Goal: Task Accomplishment & Management: Complete application form

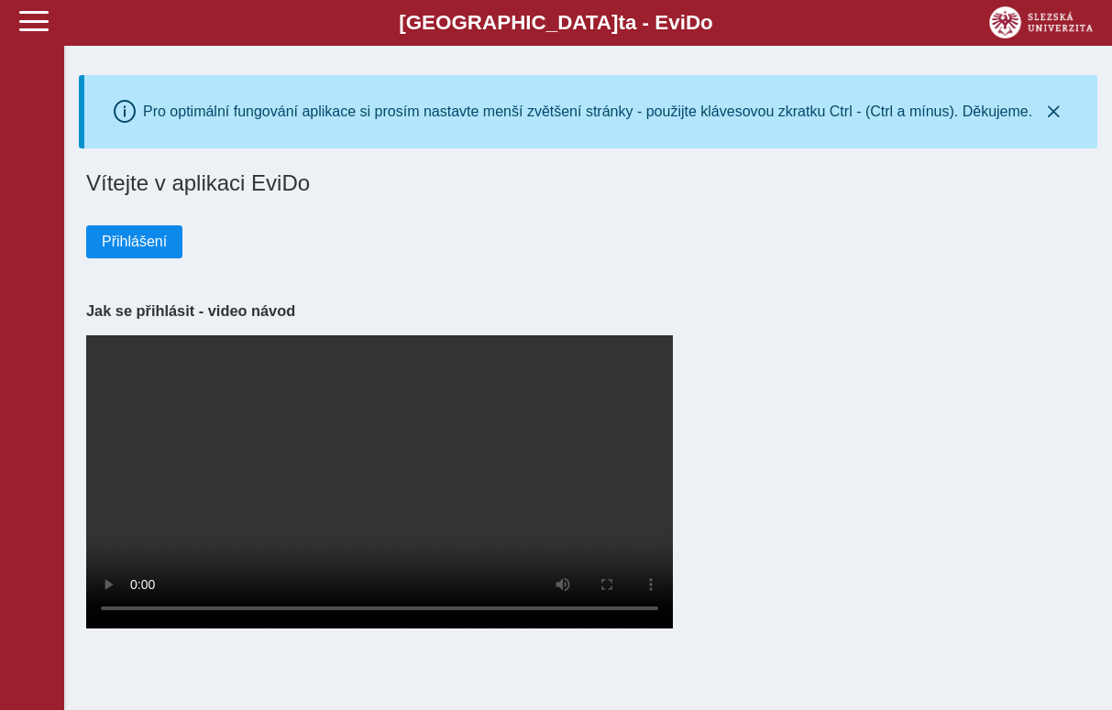
click at [142, 245] on span "Přihlášení" at bounding box center [134, 242] width 65 height 17
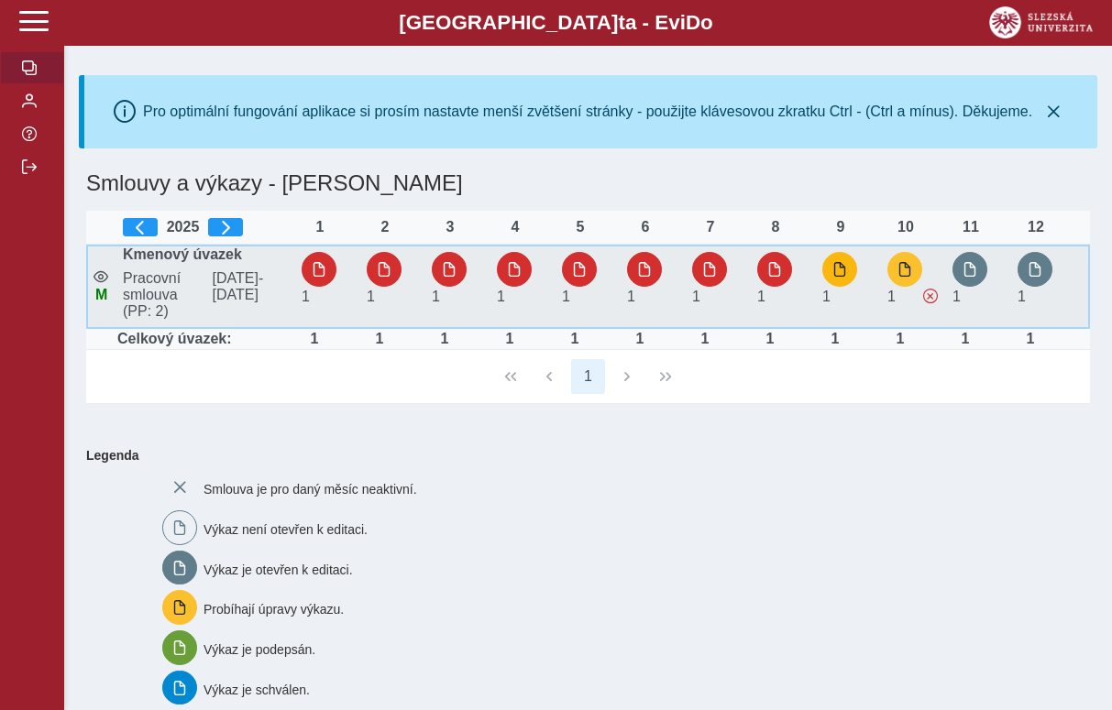
click at [842, 271] on span "button" at bounding box center [839, 269] width 15 height 15
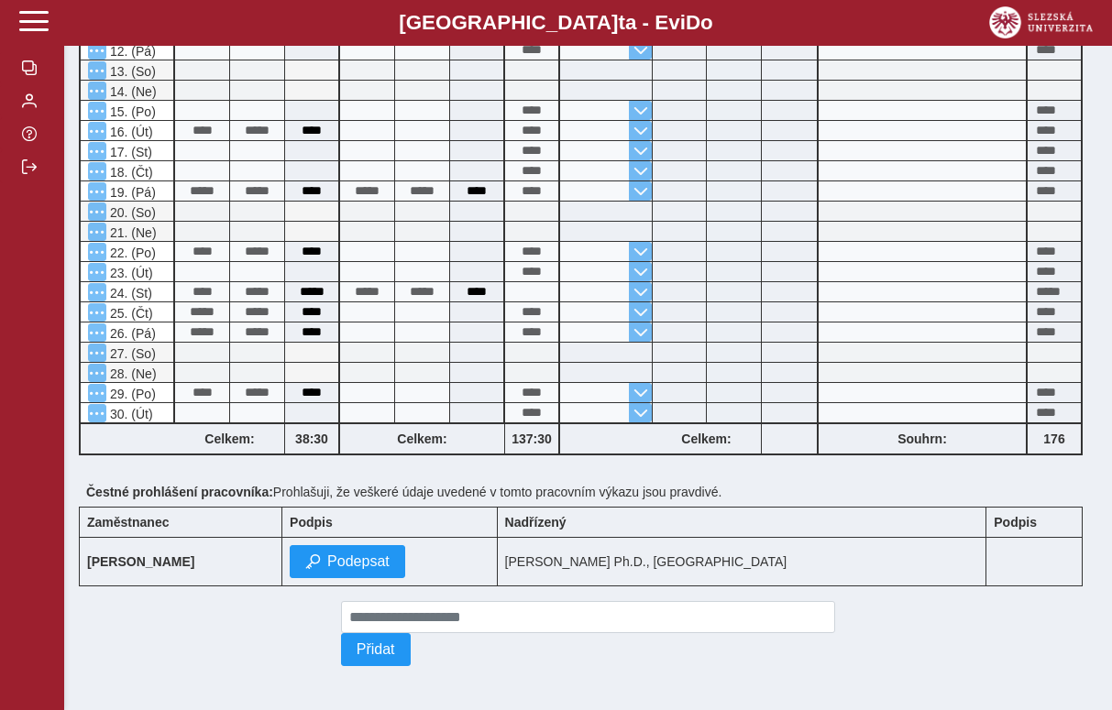
scroll to position [617, 0]
click at [390, 559] on span "Podepsat" at bounding box center [358, 562] width 62 height 17
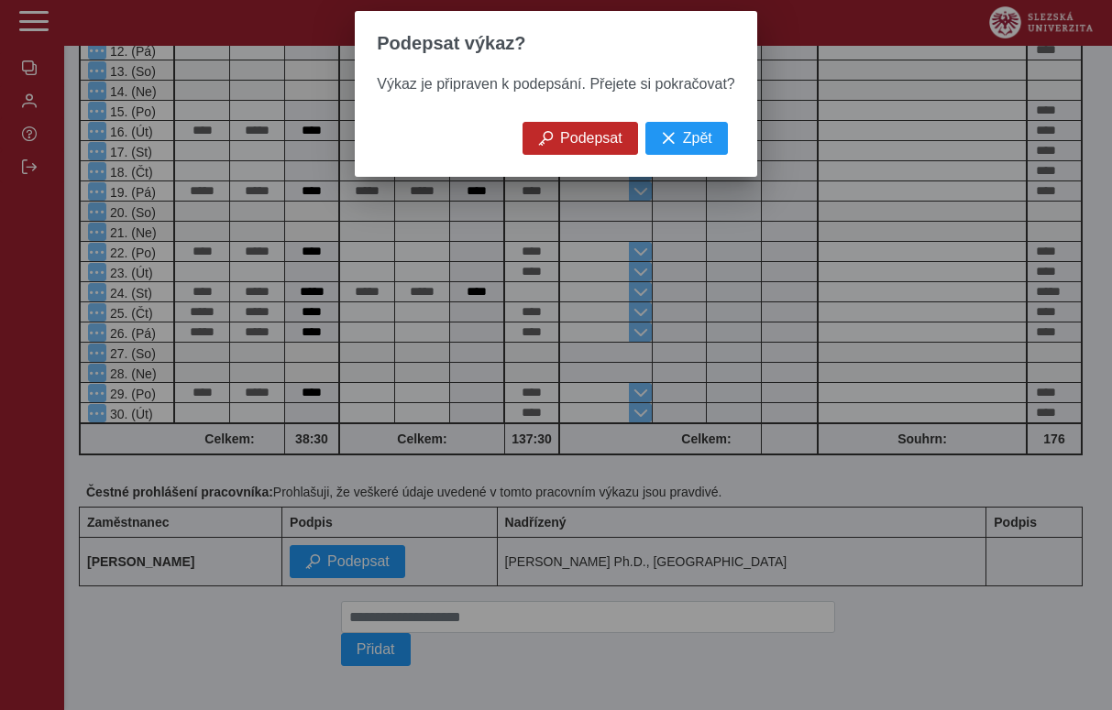
click at [579, 135] on span "Podepsat" at bounding box center [591, 138] width 62 height 17
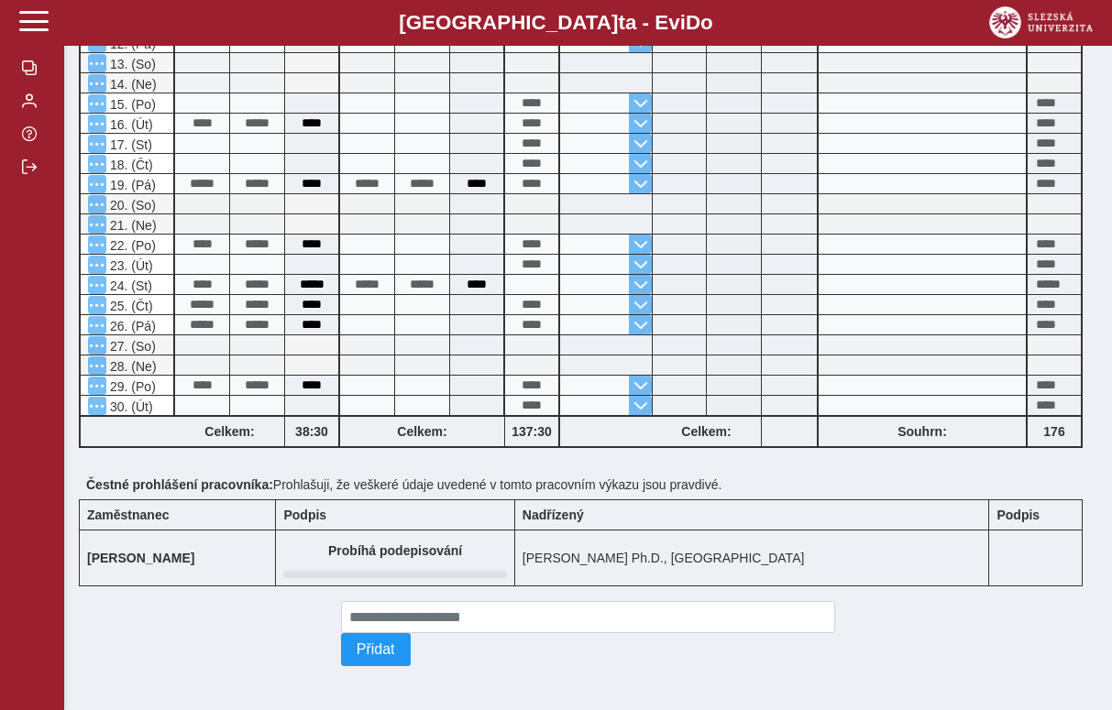
scroll to position [0, 0]
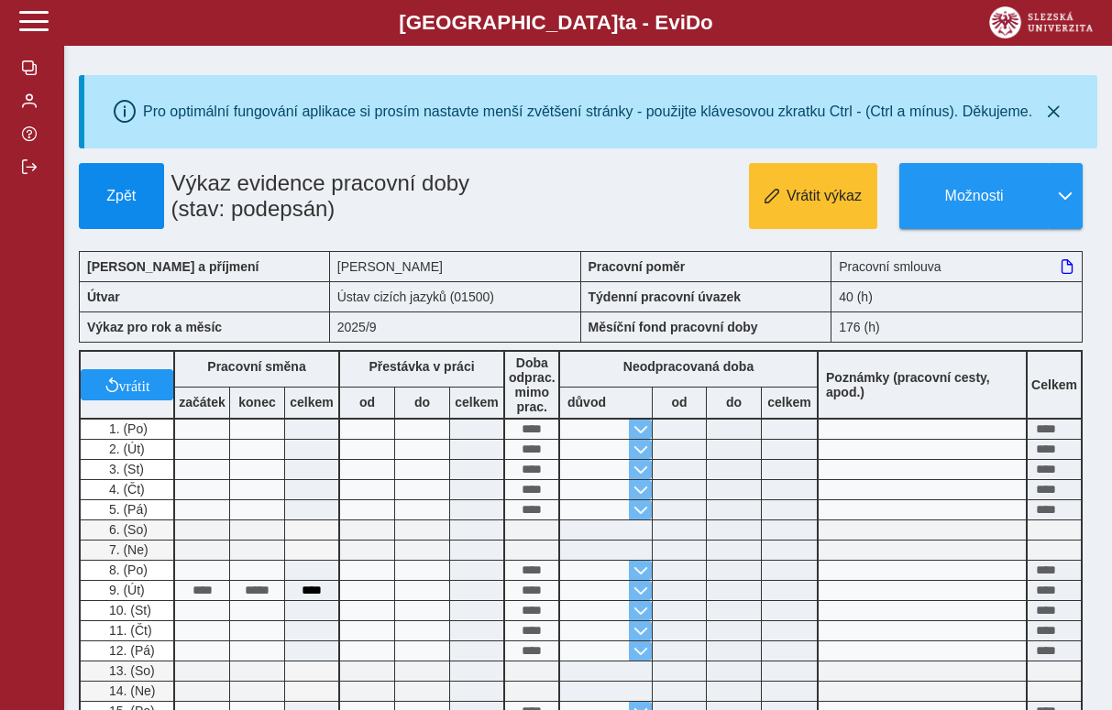
click at [136, 204] on span "Zpět" at bounding box center [121, 196] width 69 height 17
